Goal: Navigation & Orientation: Find specific page/section

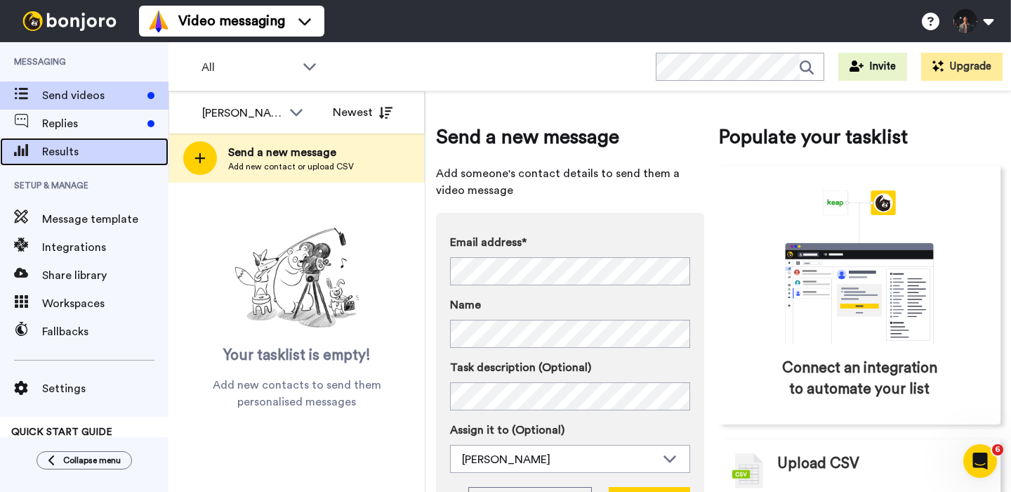
click at [149, 146] on span "Results" at bounding box center [105, 151] width 126 height 17
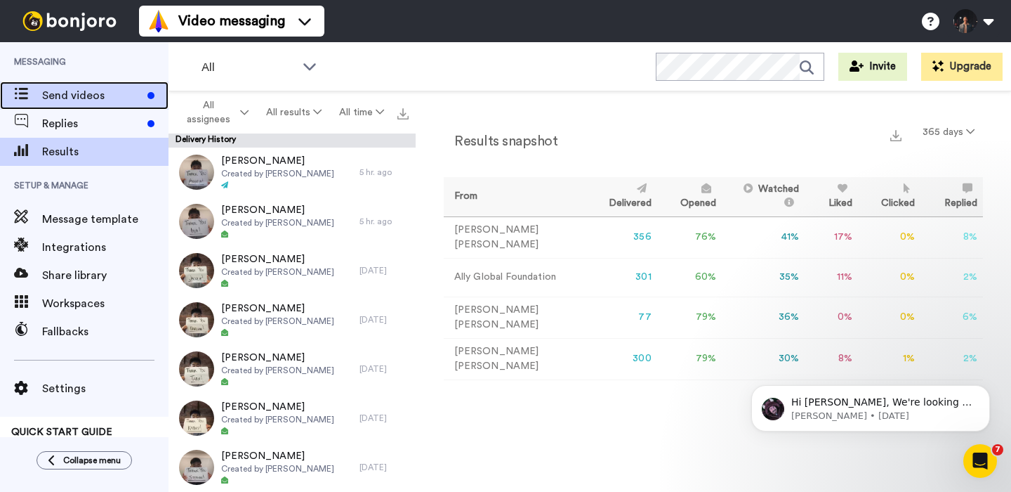
click at [108, 103] on span "Send videos" at bounding box center [92, 95] width 100 height 17
